Goal: Task Accomplishment & Management: Use online tool/utility

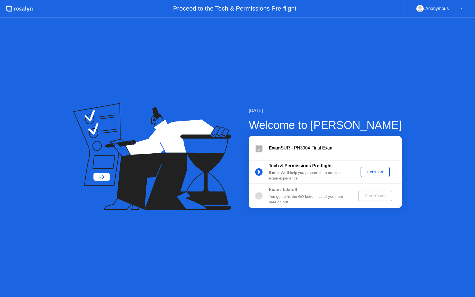
click at [372, 171] on div "Let's Go" at bounding box center [375, 172] width 25 height 4
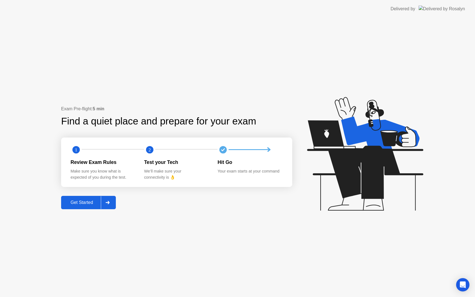
click at [87, 204] on div "Get Started" at bounding box center [82, 202] width 38 height 5
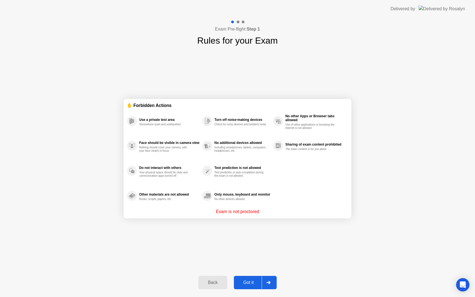
click at [249, 281] on div "Got it" at bounding box center [249, 282] width 26 height 5
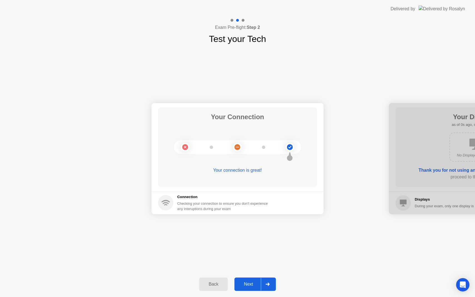
click at [252, 285] on div "Next" at bounding box center [248, 284] width 25 height 5
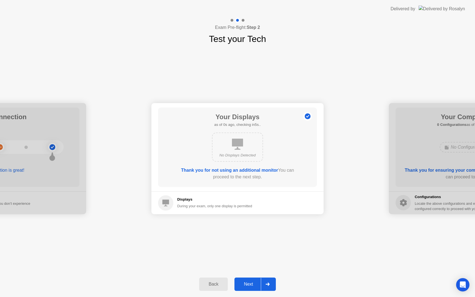
click at [252, 285] on div "Next" at bounding box center [248, 284] width 25 height 5
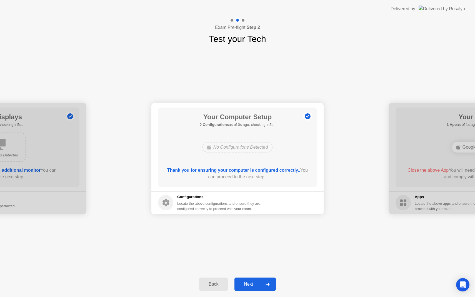
click at [251, 283] on div "Next" at bounding box center [248, 284] width 25 height 5
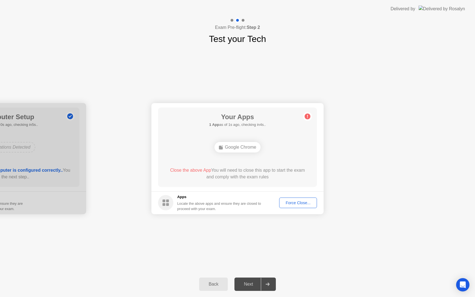
click at [294, 201] on div "Force Close..." at bounding box center [298, 203] width 34 height 4
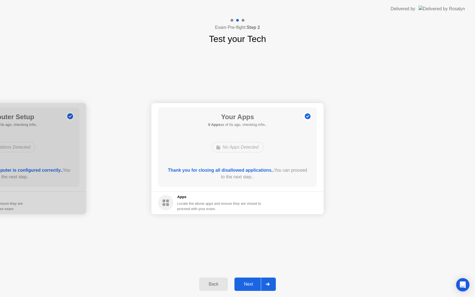
click at [255, 283] on div "Next" at bounding box center [248, 284] width 25 height 5
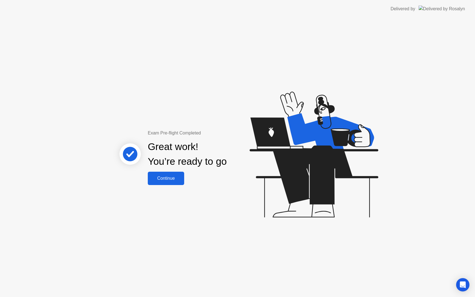
click at [173, 177] on div "Continue" at bounding box center [165, 178] width 33 height 5
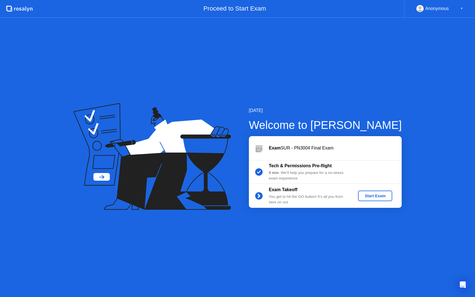
click at [380, 196] on div "Start Exam" at bounding box center [375, 196] width 30 height 4
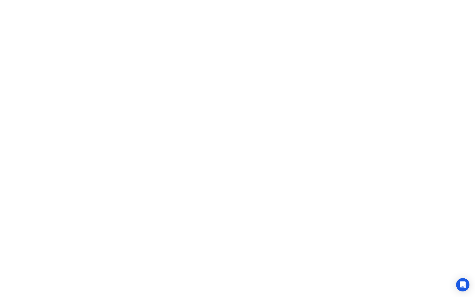
click iframe
click at [207, 286] on button "Move" at bounding box center [205, 288] width 14 height 14
click at [439, 282] on div "End Proctoring Session" at bounding box center [429, 281] width 61 height 5
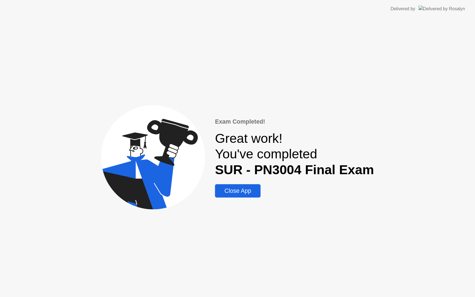
click at [240, 191] on div "Close App" at bounding box center [238, 191] width 42 height 7
